Goal: Task Accomplishment & Management: Use online tool/utility

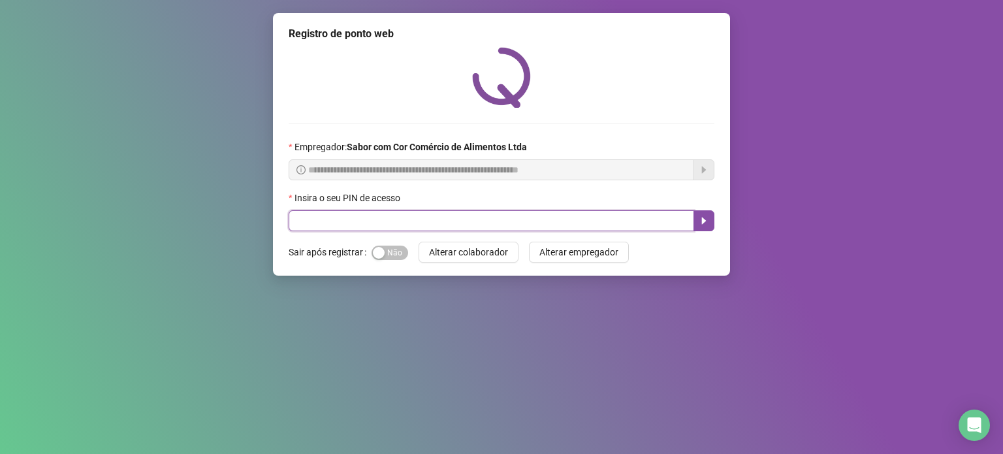
click at [323, 215] on input "text" at bounding box center [492, 220] width 406 height 21
type input "*****"
click at [418, 224] on input "text" at bounding box center [492, 220] width 406 height 21
type input "*****"
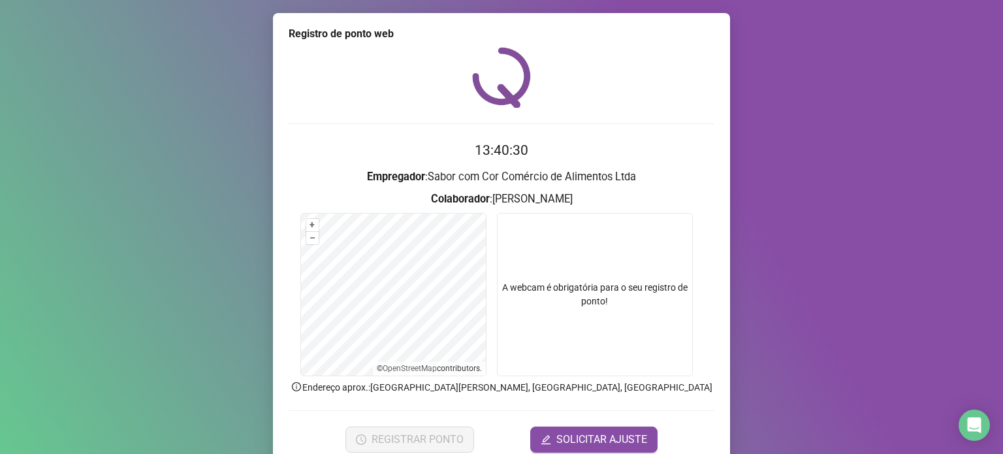
scroll to position [55, 0]
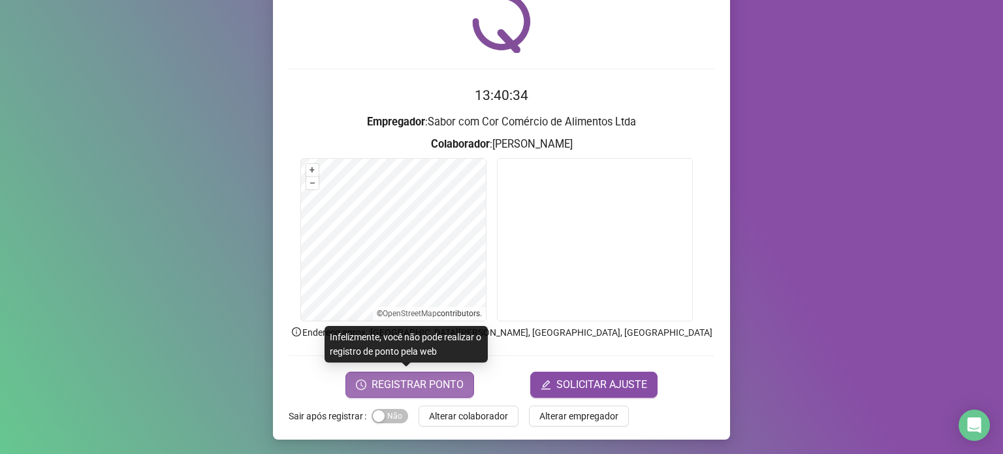
click at [449, 384] on span "REGISTRAR PONTO" at bounding box center [418, 385] width 92 height 16
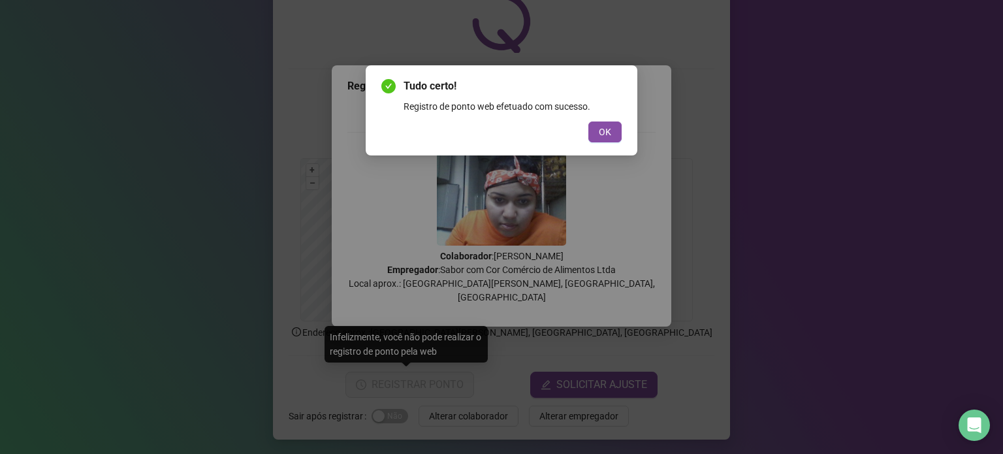
click at [607, 133] on span "OK" at bounding box center [605, 132] width 12 height 14
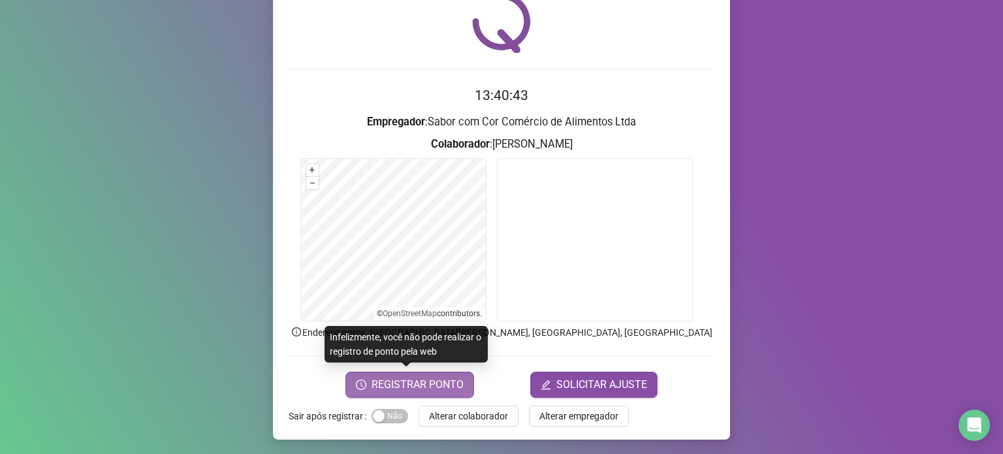
click at [424, 391] on span "REGISTRAR PONTO" at bounding box center [418, 385] width 92 height 16
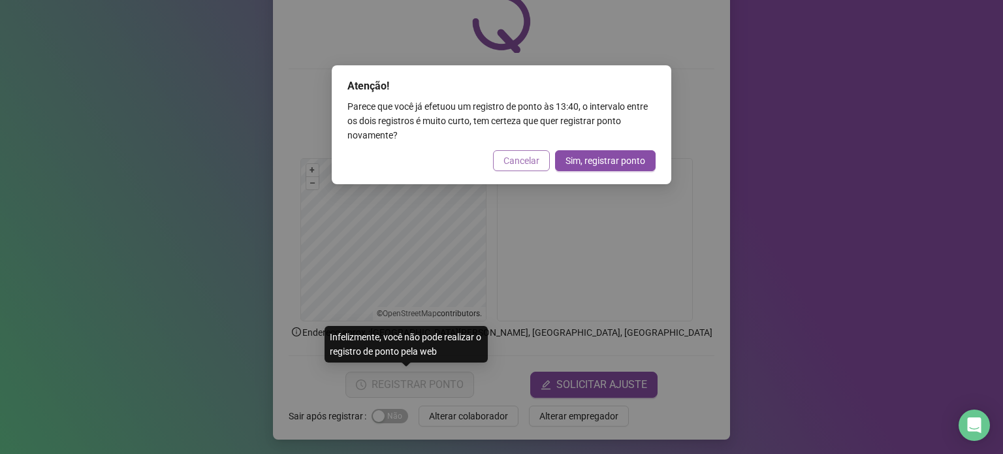
click at [538, 159] on span "Cancelar" at bounding box center [522, 160] width 36 height 14
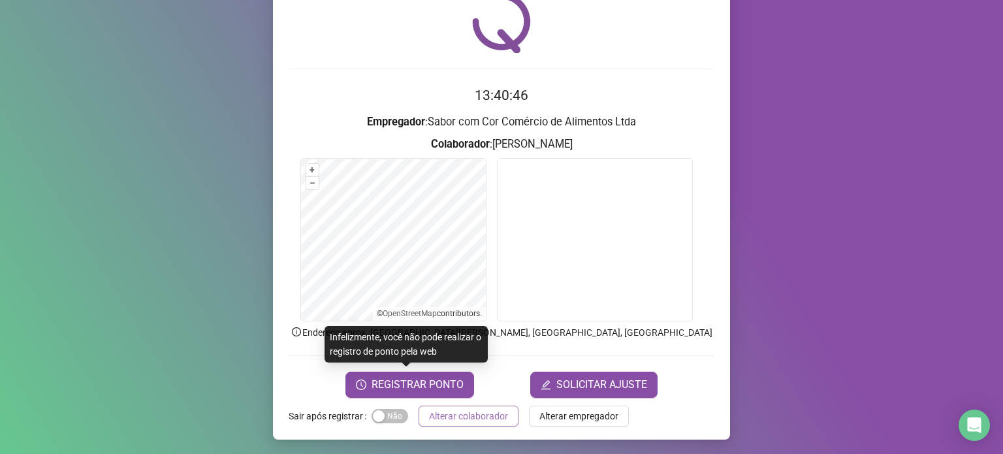
click at [484, 422] on span "Alterar colaborador" at bounding box center [468, 416] width 79 height 14
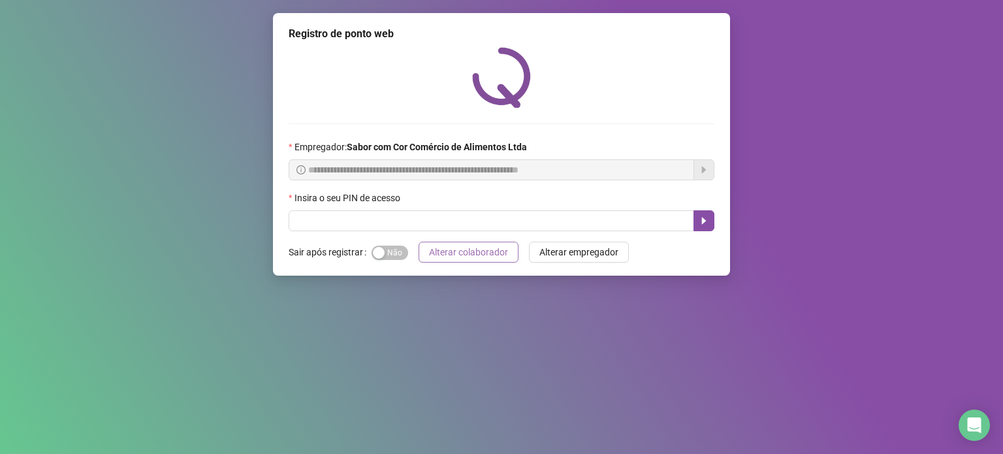
scroll to position [0, 0]
click at [494, 208] on div "Insira o seu PIN de acesso" at bounding box center [502, 201] width 426 height 20
click at [498, 222] on input "text" at bounding box center [492, 220] width 406 height 21
type input "*****"
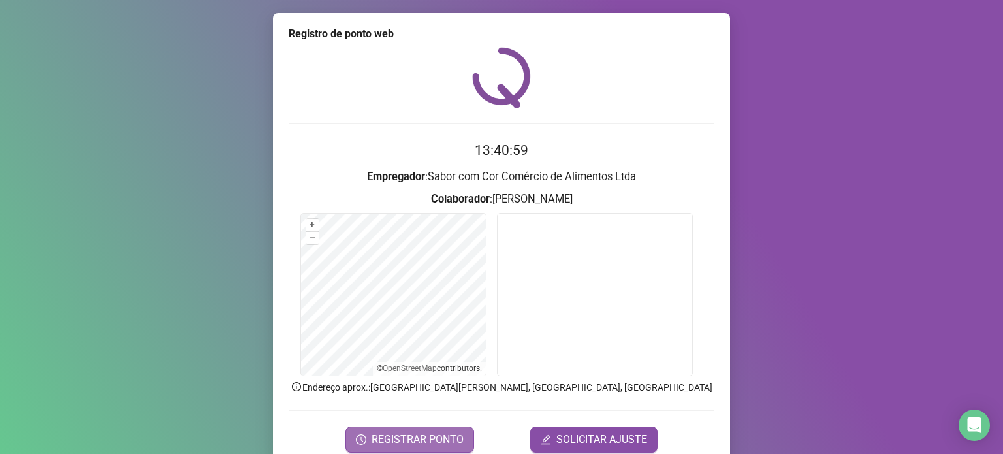
click at [454, 432] on span "REGISTRAR PONTO" at bounding box center [418, 440] width 92 height 16
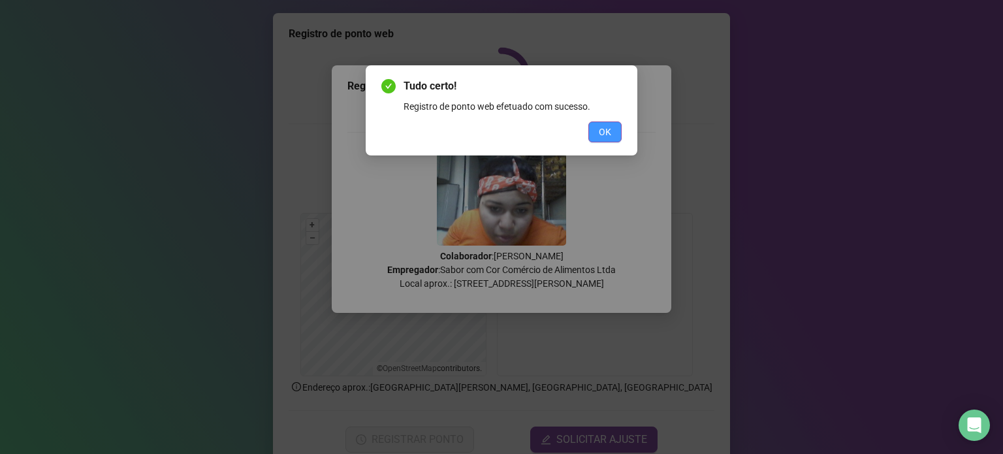
click at [600, 138] on span "OK" at bounding box center [605, 132] width 12 height 14
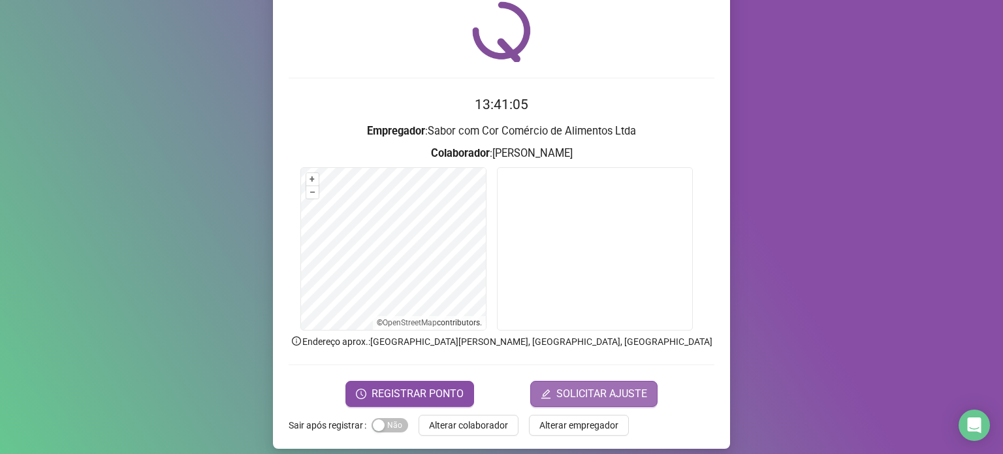
scroll to position [55, 0]
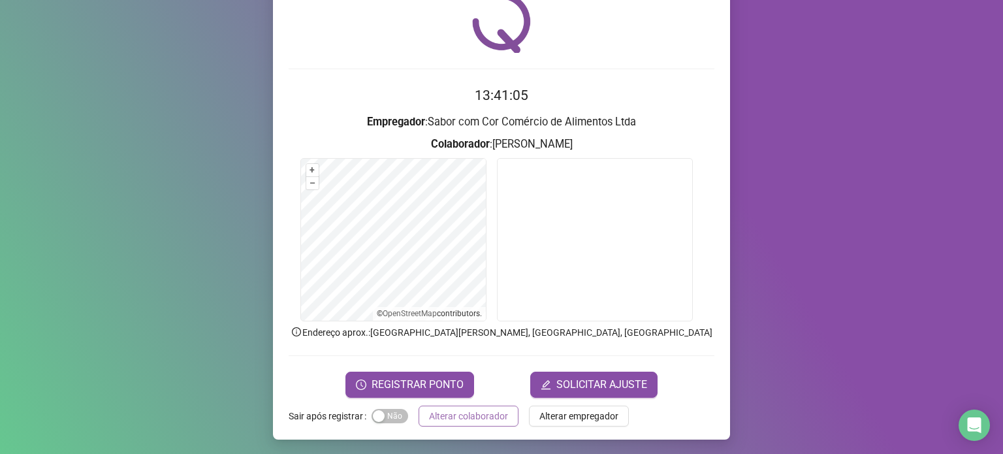
click at [476, 421] on span "Alterar colaborador" at bounding box center [468, 416] width 79 height 14
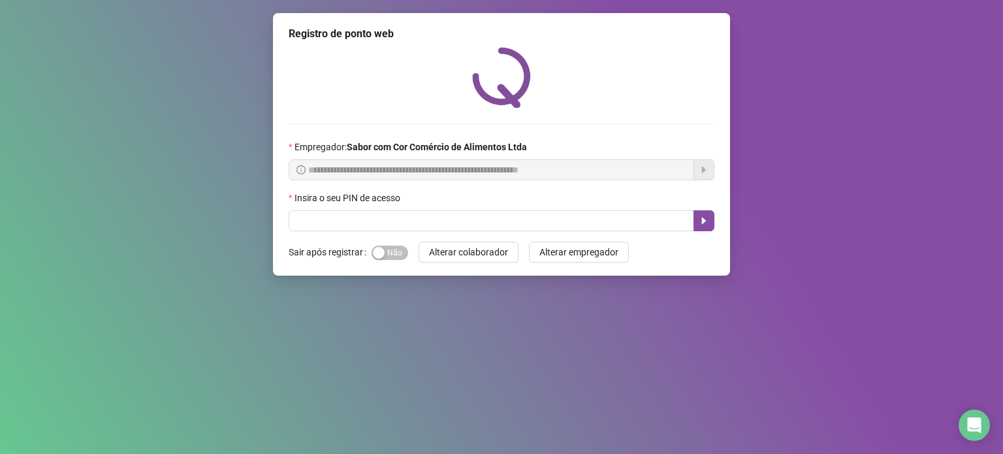
scroll to position [0, 0]
